Goal: Task Accomplishment & Management: Use online tool/utility

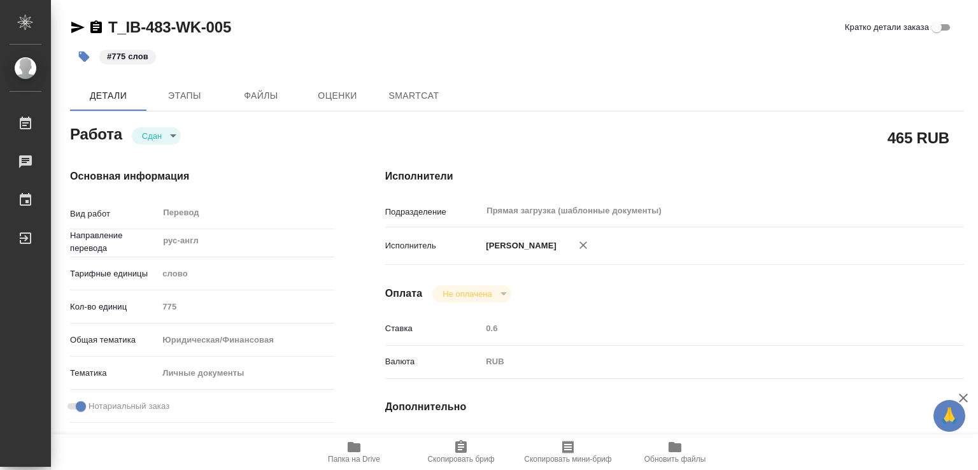
type textarea "x"
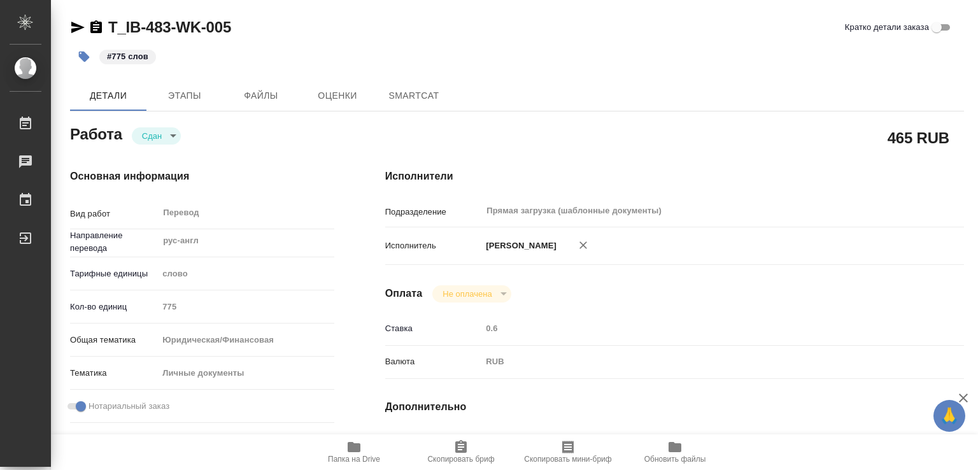
type textarea "x"
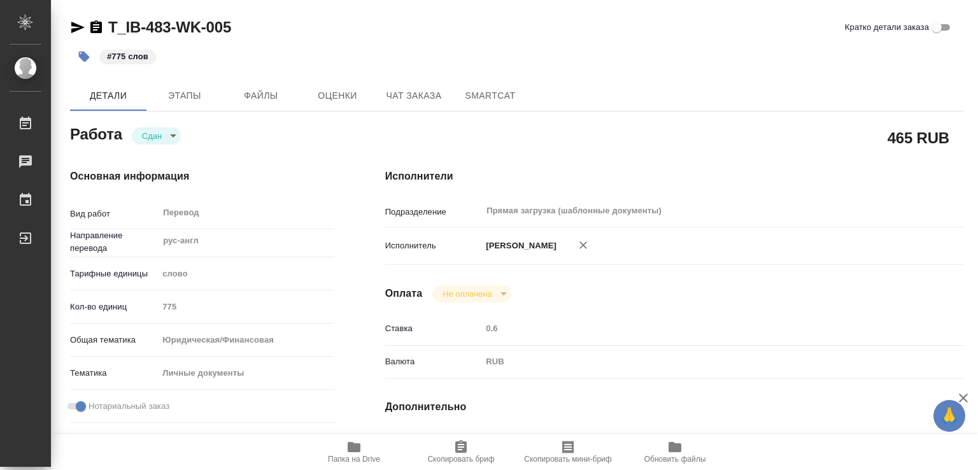
type textarea "x"
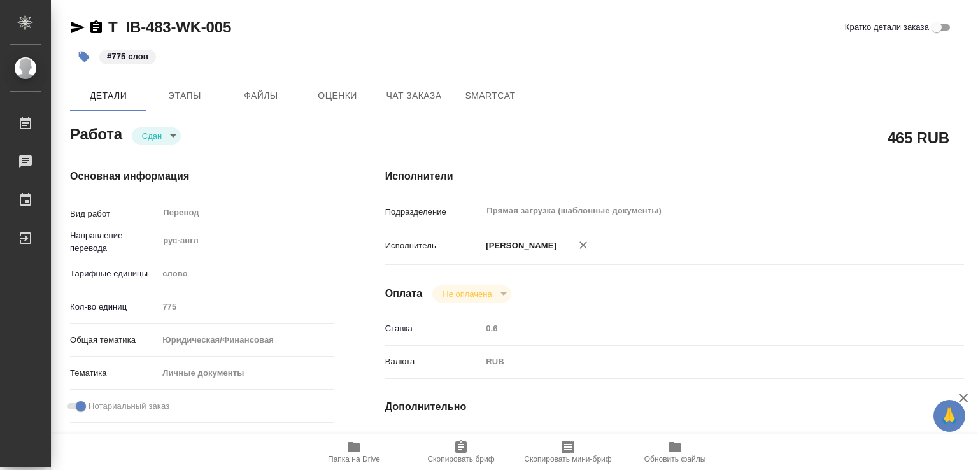
click at [359, 447] on icon "button" at bounding box center [354, 447] width 13 height 10
type textarea "x"
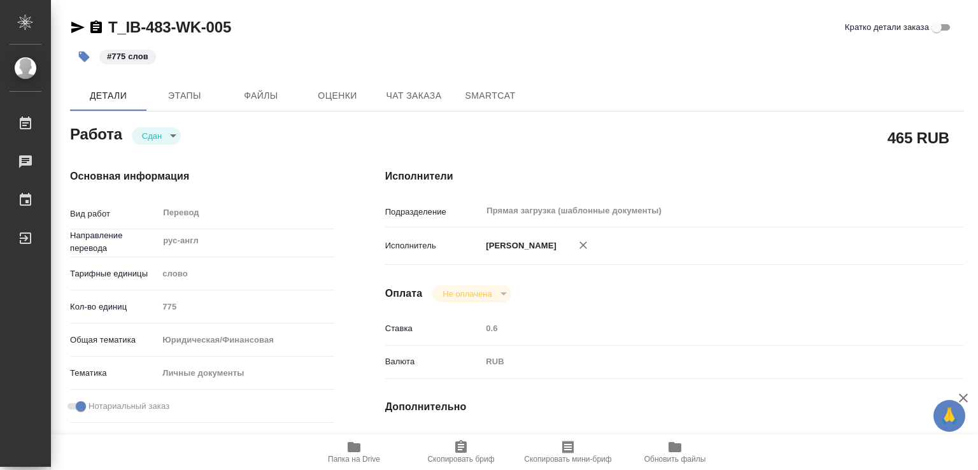
type textarea "x"
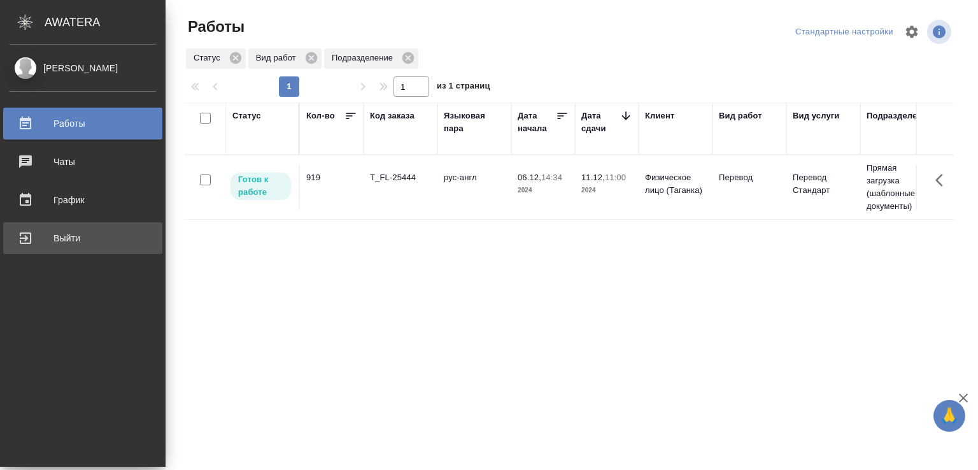
click at [26, 244] on div "Выйти" at bounding box center [83, 238] width 147 height 19
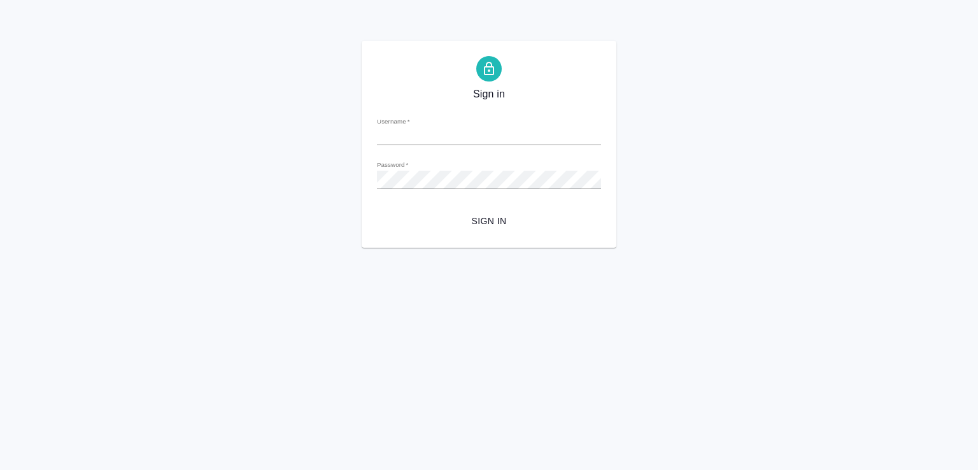
type input "d.marchenko@awatera.com"
click at [526, 217] on span "Sign in" at bounding box center [489, 221] width 204 height 16
